Goal: Complete application form: Complete application form

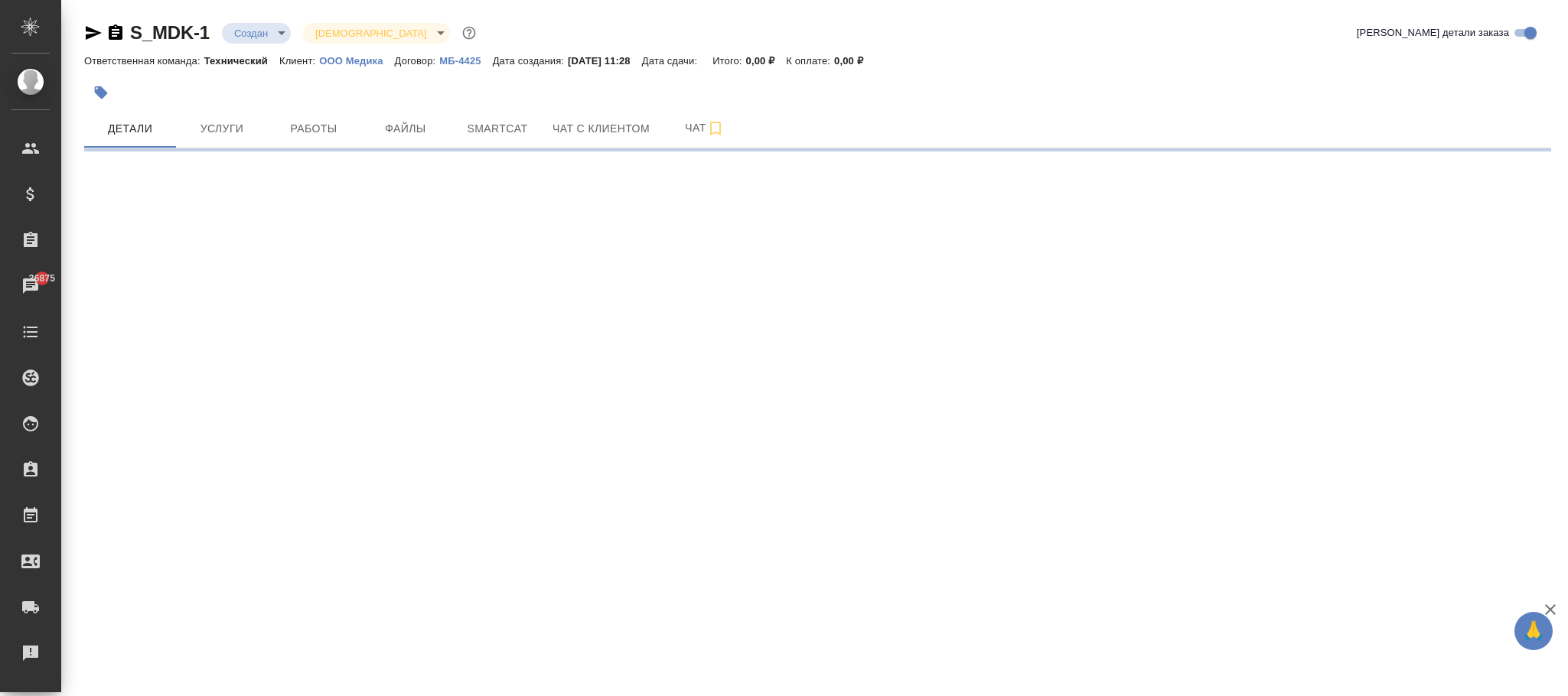
select select "RU"
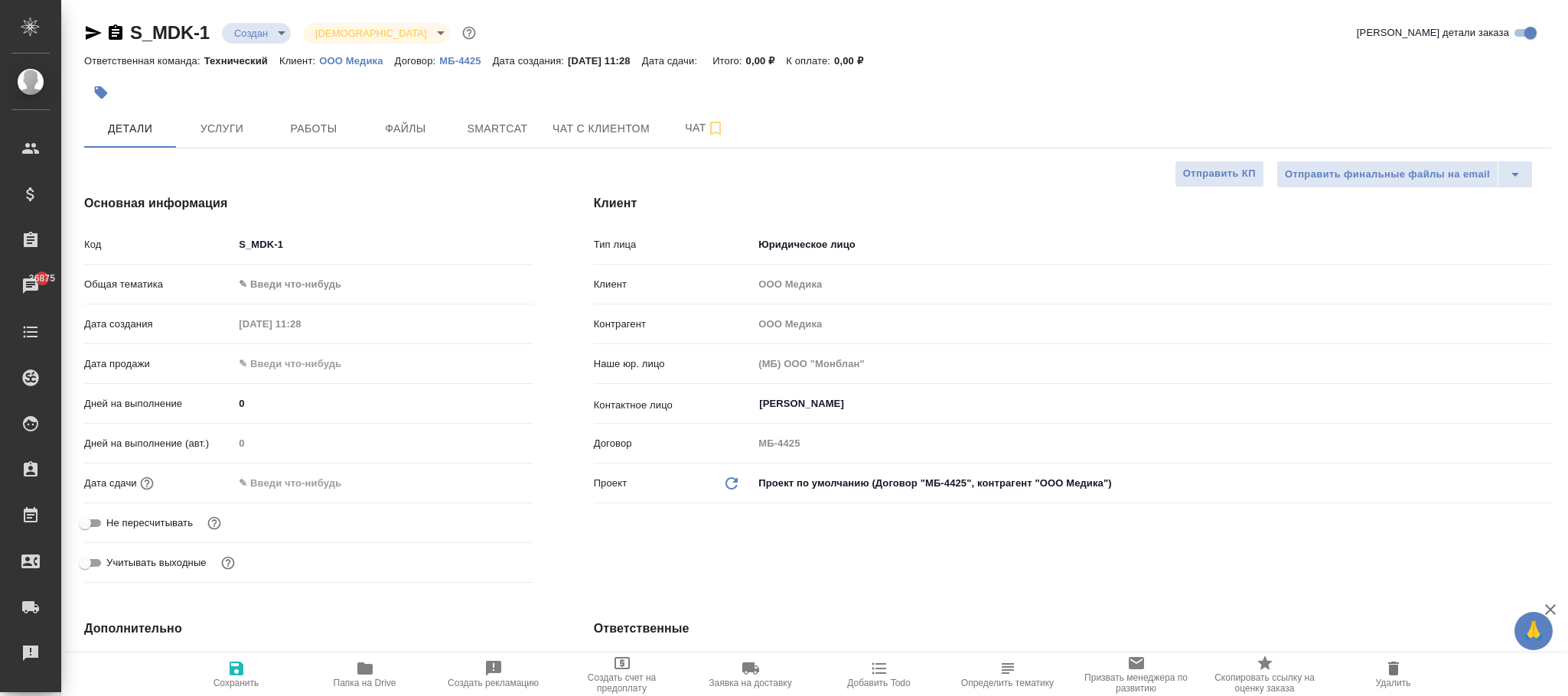
type textarea "x"
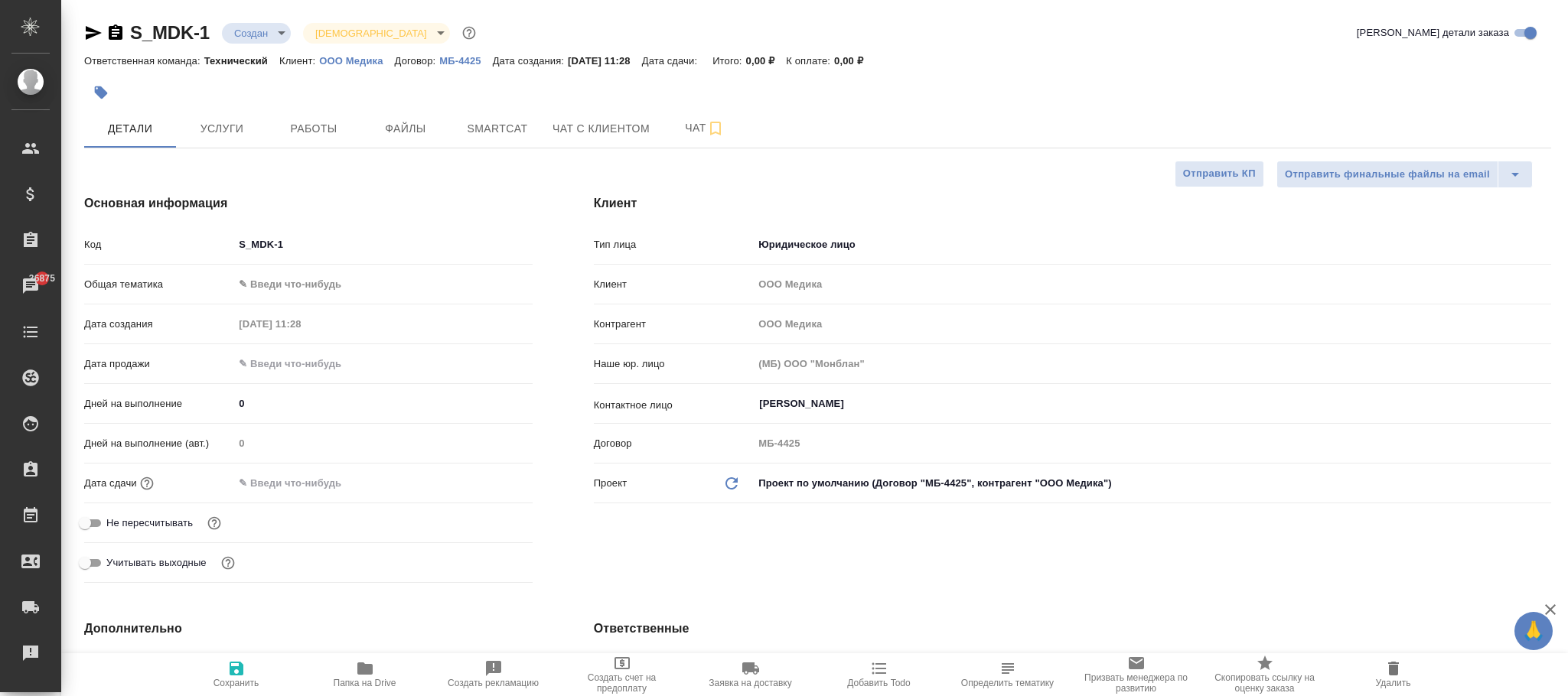
type textarea "x"
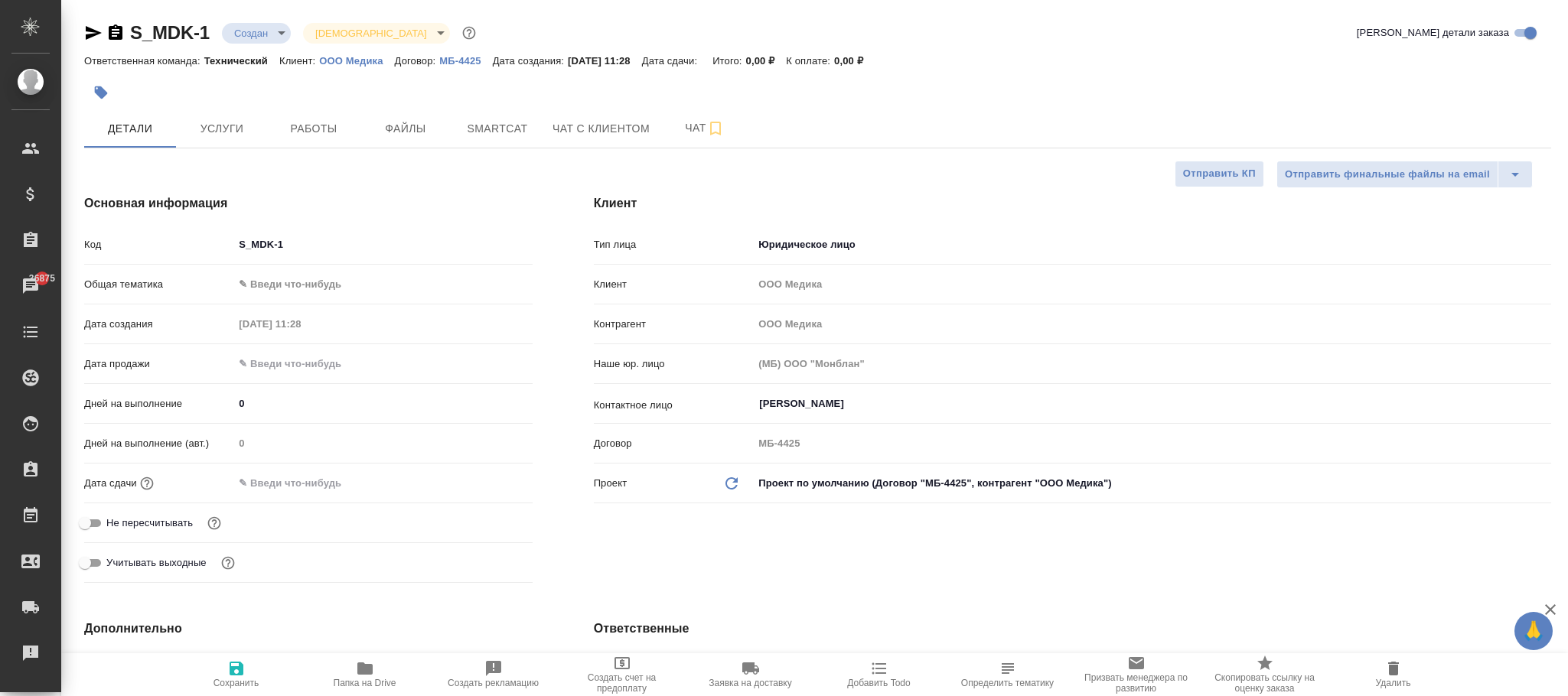
type textarea "x"
